Goal: Task Accomplishment & Management: Use online tool/utility

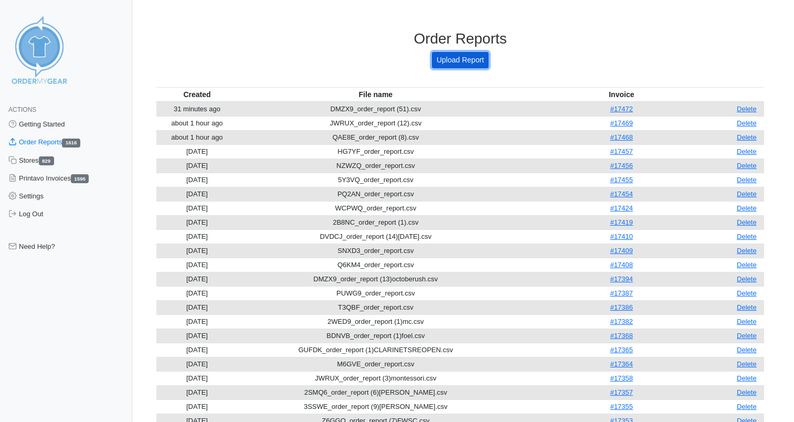
drag, startPoint x: 0, startPoint y: 0, endPoint x: 448, endPoint y: 59, distance: 451.6
click at [448, 59] on link "Upload Report" at bounding box center [460, 60] width 57 height 16
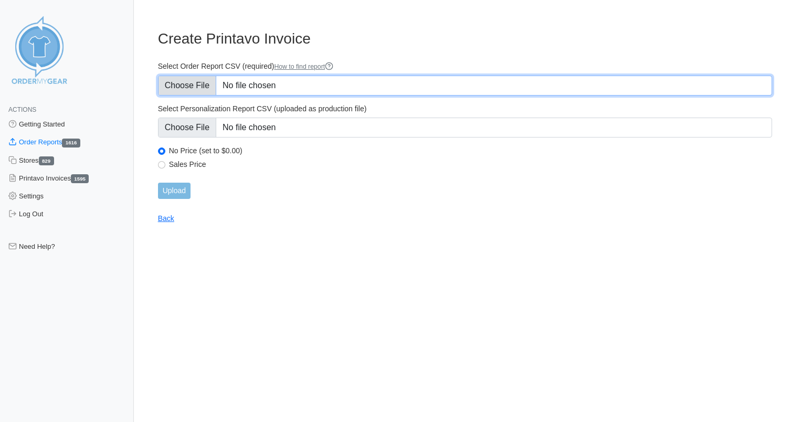
click at [274, 94] on input "Select Order Report CSV (required) How to find report" at bounding box center [465, 86] width 614 height 20
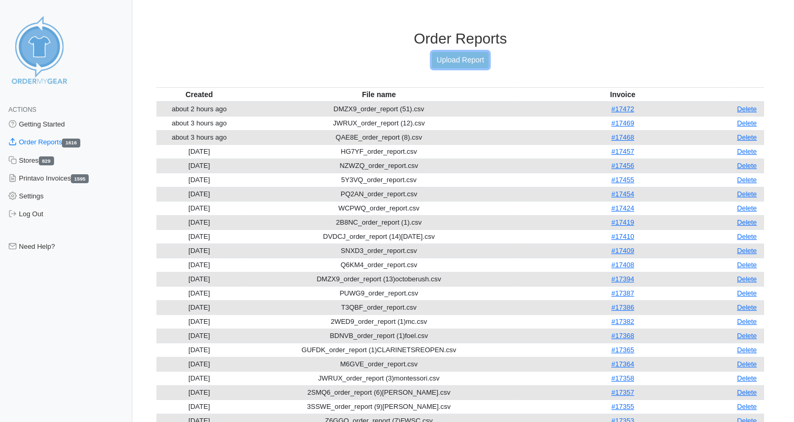
click at [471, 59] on link "Upload Report" at bounding box center [460, 60] width 57 height 16
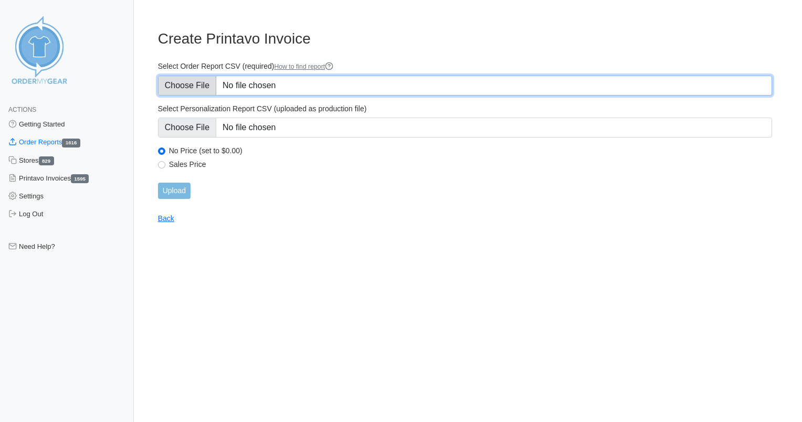
click at [296, 78] on input "Select Order Report CSV (required) How to find report" at bounding box center [465, 86] width 614 height 20
type input "C:\fakepath\Z6GGQ_order_report.csv"
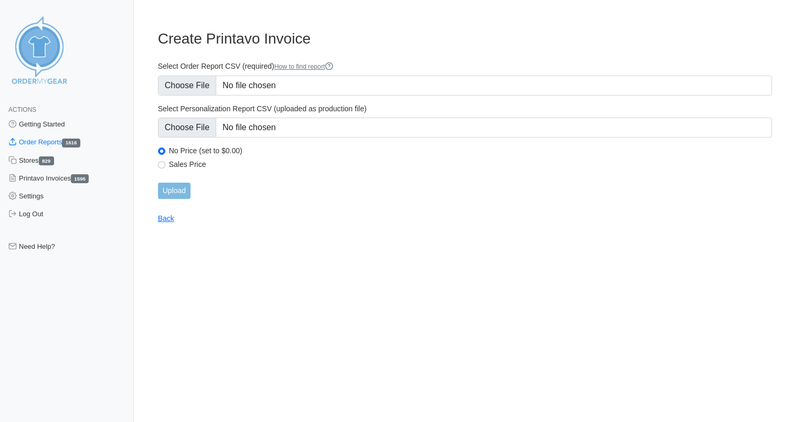
click at [195, 163] on label "Sales Price" at bounding box center [470, 164] width 603 height 9
click at [165, 163] on input "Sales Price" at bounding box center [161, 164] width 7 height 7
radio input "true"
click at [178, 191] on input "Upload" at bounding box center [174, 191] width 33 height 16
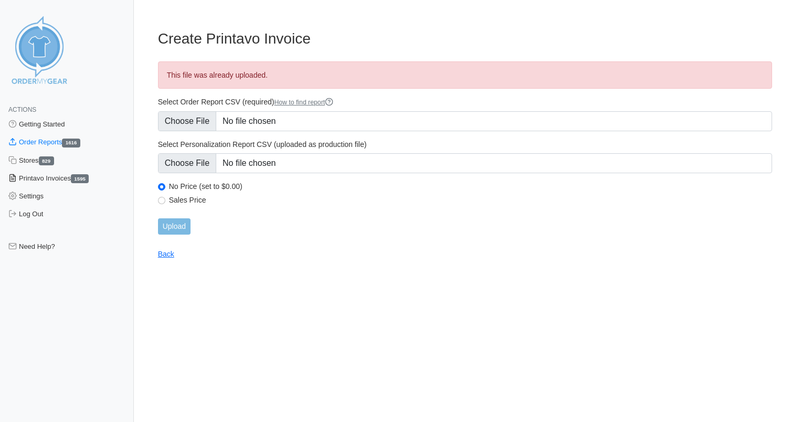
click at [39, 174] on link "Printavo Invoices 1595" at bounding box center [67, 179] width 134 height 18
click at [38, 143] on link "Order Reports 1616" at bounding box center [67, 142] width 134 height 18
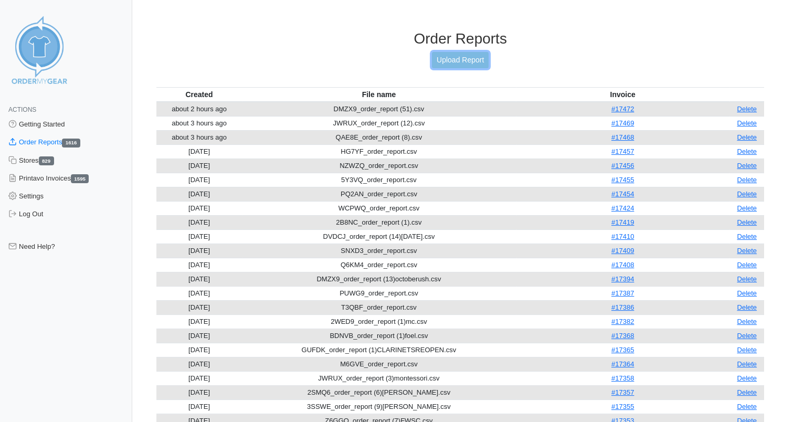
click at [439, 61] on link "Upload Report" at bounding box center [460, 60] width 57 height 16
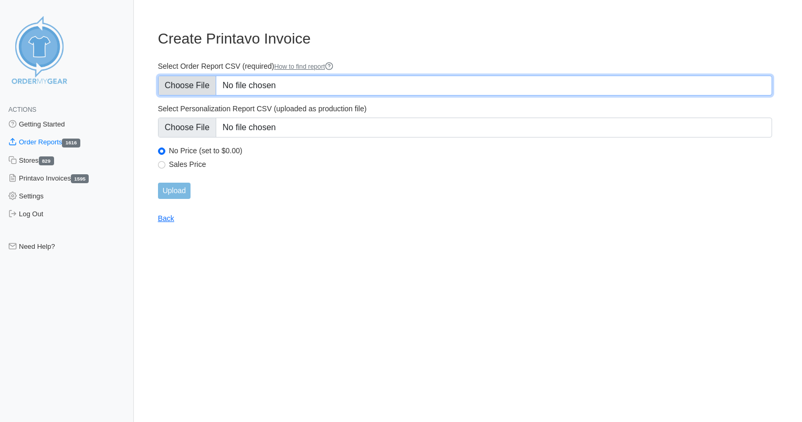
click at [341, 80] on input "Select Order Report CSV (required) How to find report" at bounding box center [465, 86] width 614 height 20
type input "C:\fakepath\Z6GGQ_order_report.csv"
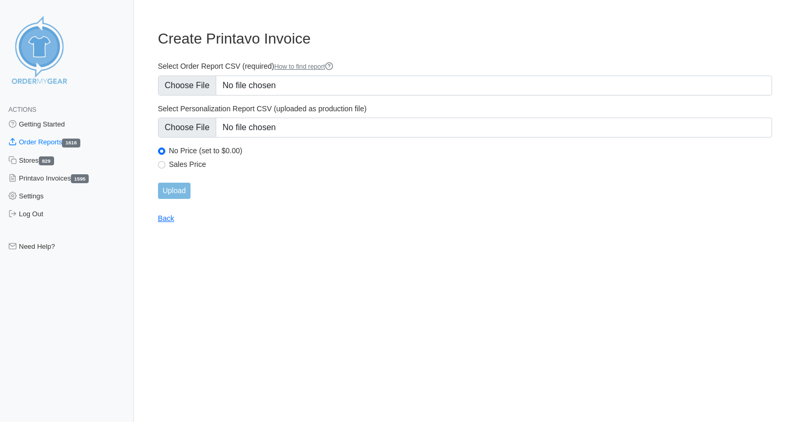
click at [197, 164] on label "Sales Price" at bounding box center [470, 164] width 603 height 9
click at [165, 164] on input "Sales Price" at bounding box center [161, 164] width 7 height 7
radio input "true"
click at [186, 193] on input "Upload" at bounding box center [174, 191] width 33 height 16
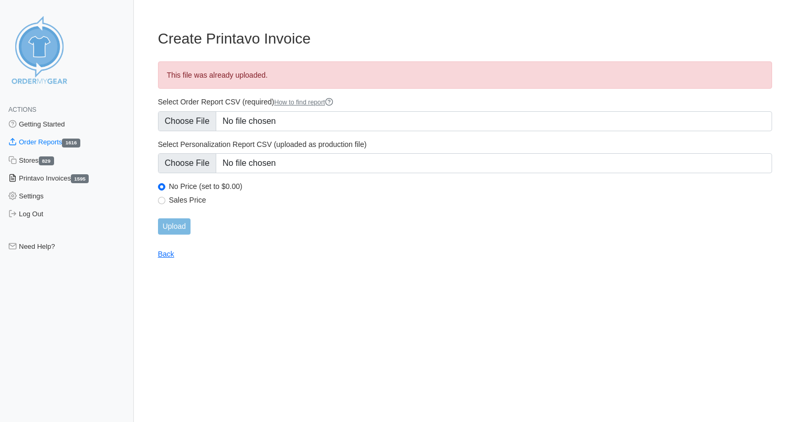
click at [54, 179] on link "Printavo Invoices 1595" at bounding box center [67, 179] width 134 height 18
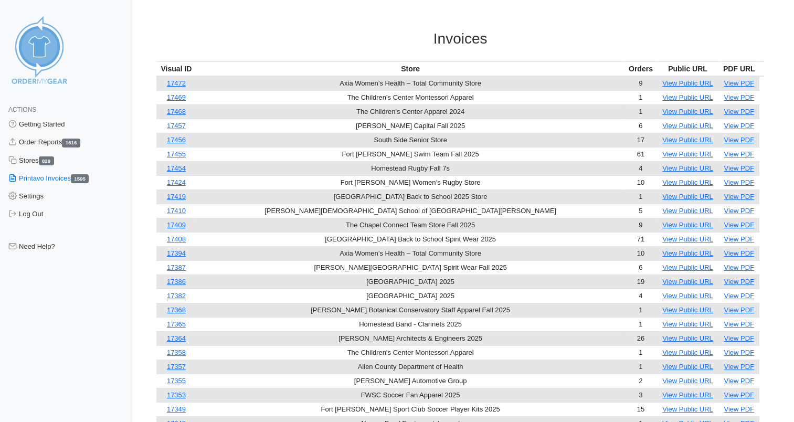
click at [56, 38] on img at bounding box center [39, 49] width 79 height 79
click at [42, 45] on img at bounding box center [39, 49] width 79 height 79
click at [38, 140] on link "Order Reports 1616" at bounding box center [66, 142] width 132 height 18
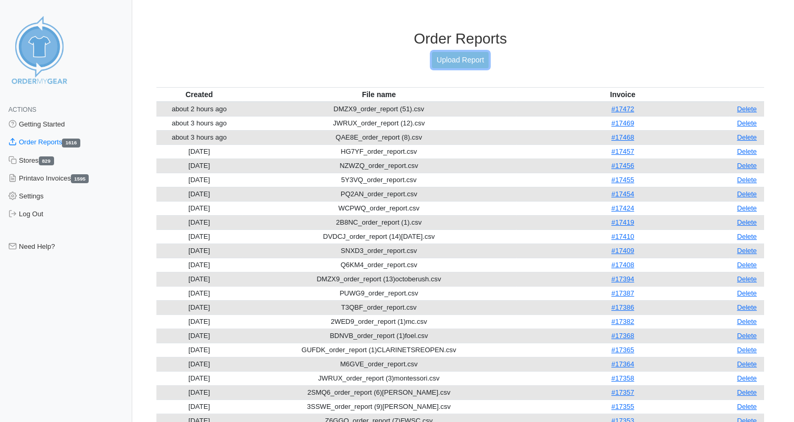
click at [481, 59] on link "Upload Report" at bounding box center [460, 60] width 57 height 16
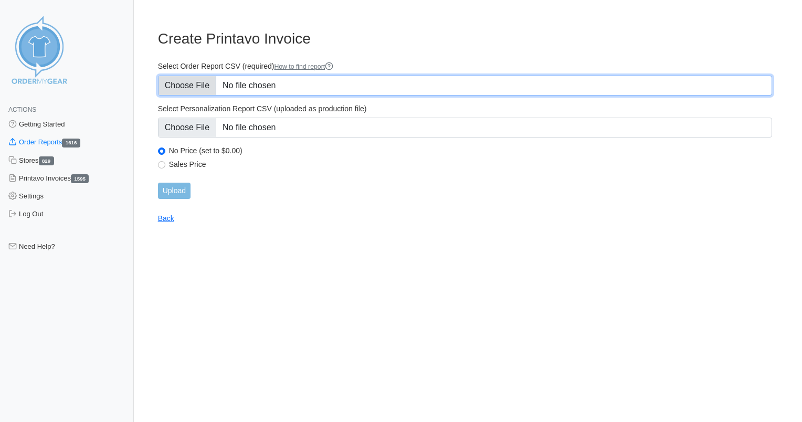
click at [276, 80] on input "Select Order Report CSV (required) How to find report" at bounding box center [465, 86] width 614 height 20
type input "C:\fakepath\Z6GGQ_order_report.csv"
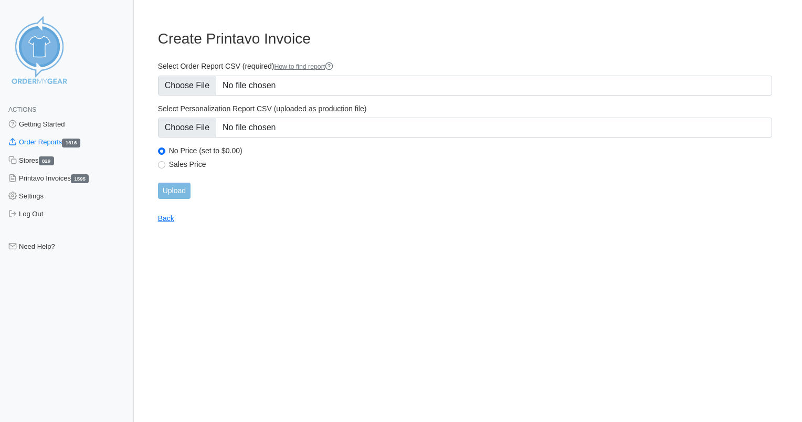
click at [192, 162] on label "Sales Price" at bounding box center [470, 164] width 603 height 9
click at [165, 162] on input "Sales Price" at bounding box center [161, 164] width 7 height 7
radio input "true"
click at [174, 189] on input "Upload" at bounding box center [174, 191] width 33 height 16
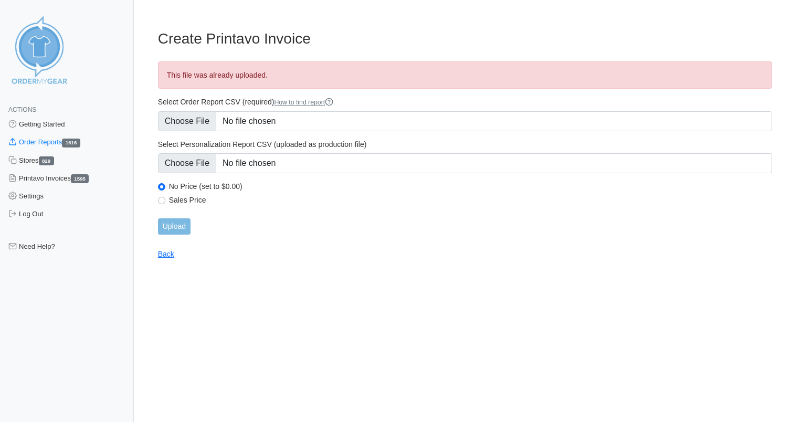
click at [310, 102] on link "How to find report" at bounding box center [303, 102] width 59 height 7
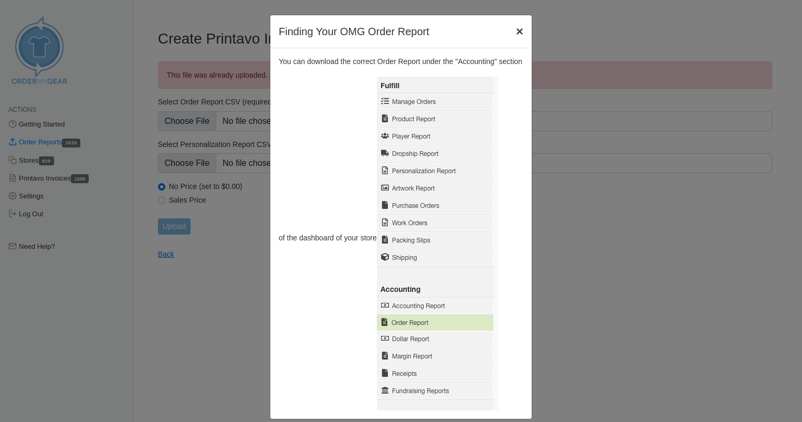
click at [516, 31] on span "×" at bounding box center [519, 31] width 7 height 14
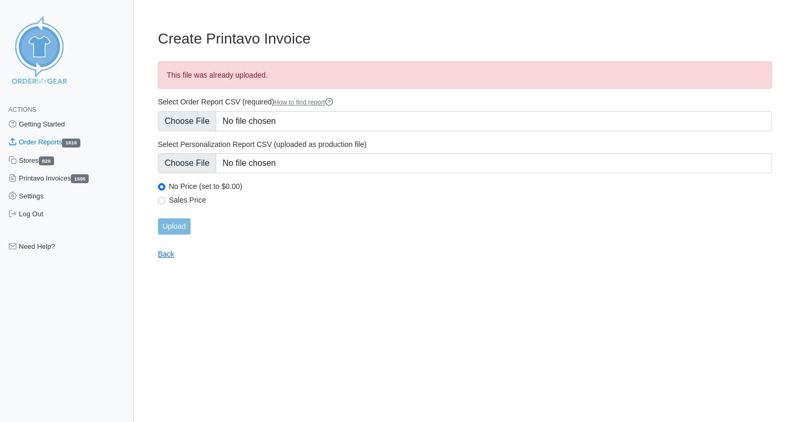
click at [391, 210] on form "Select Order Report CSV (required) How to find report Select Personalization Re…" at bounding box center [465, 166] width 614 height 138
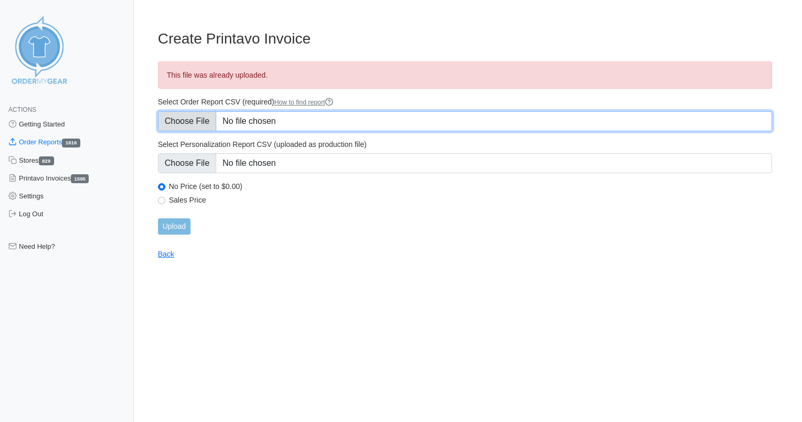
click at [256, 122] on input "Select Order Report CSV (required) How to find report" at bounding box center [465, 121] width 614 height 20
type input "C:\fakepath\Z6GGQ_order_report (1).csv"
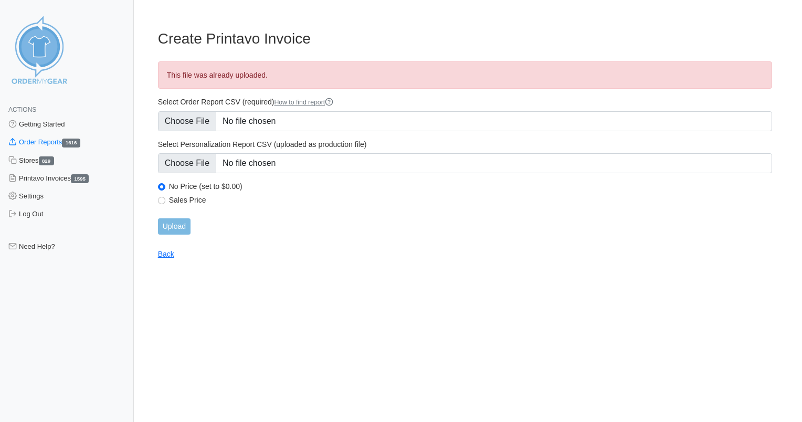
click at [190, 203] on label "Sales Price" at bounding box center [470, 199] width 603 height 9
click at [165, 203] on input "Sales Price" at bounding box center [161, 200] width 7 height 7
radio input "true"
click at [174, 224] on input "Upload" at bounding box center [174, 226] width 33 height 16
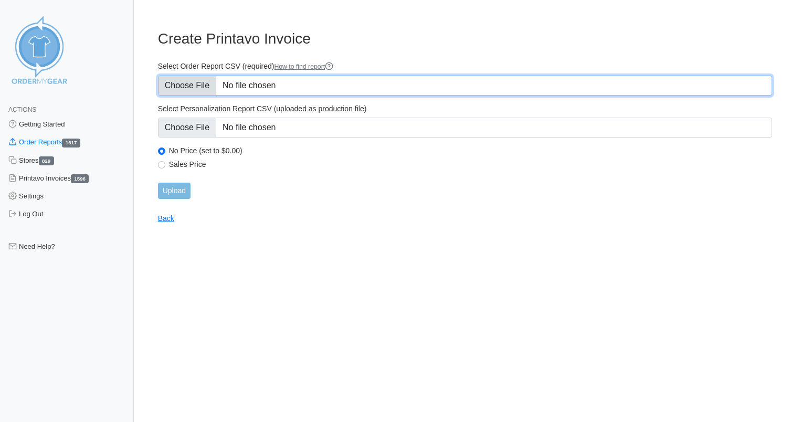
click at [304, 84] on input "Select Order Report CSV (required) How to find report" at bounding box center [465, 86] width 614 height 20
type input "C:\fakepath\468EA_order_report (8).csv"
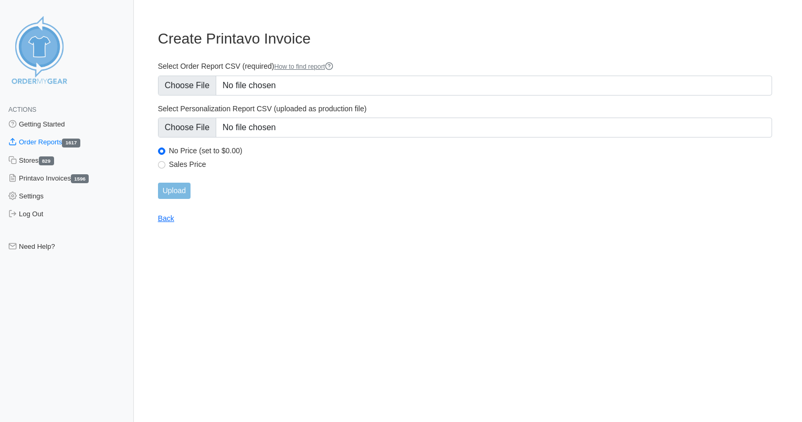
click at [193, 170] on div "Sales Price" at bounding box center [465, 166] width 614 height 13
click at [192, 163] on label "Sales Price" at bounding box center [470, 164] width 603 height 9
click at [165, 163] on input "Sales Price" at bounding box center [161, 164] width 7 height 7
radio input "true"
click at [176, 188] on input "Upload" at bounding box center [174, 191] width 33 height 16
